Goal: Navigation & Orientation: Find specific page/section

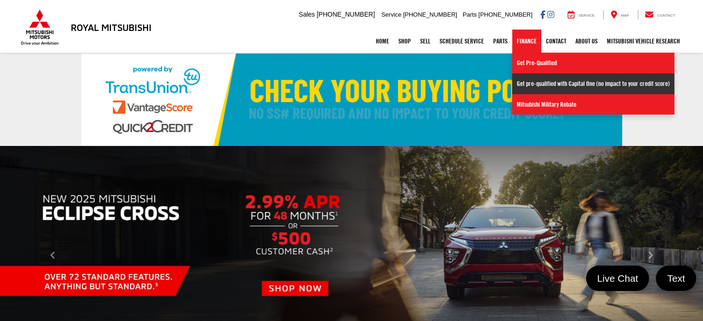
click at [537, 81] on link "Get pre-qualified with Capital One (no impact to your credit score)" at bounding box center [593, 83] width 162 height 21
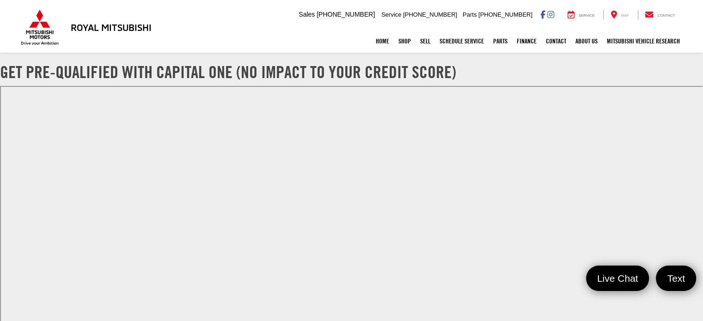
click at [626, 12] on div "Map" at bounding box center [619, 14] width 32 height 9
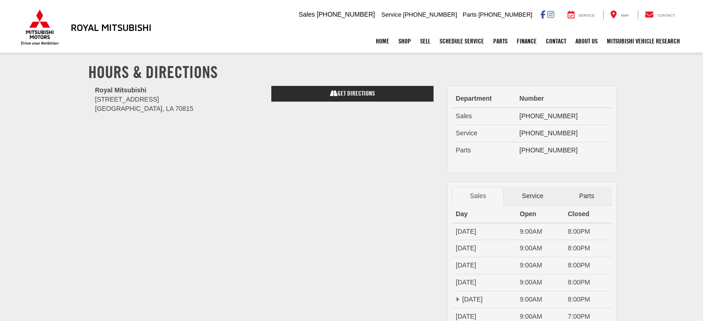
click at [91, 101] on div "Royal Mitsubishi [STREET_ADDRESS] [GEOGRAPHIC_DATA], LA 70815" at bounding box center [176, 104] width 176 height 37
